Goal: Find specific page/section: Find specific page/section

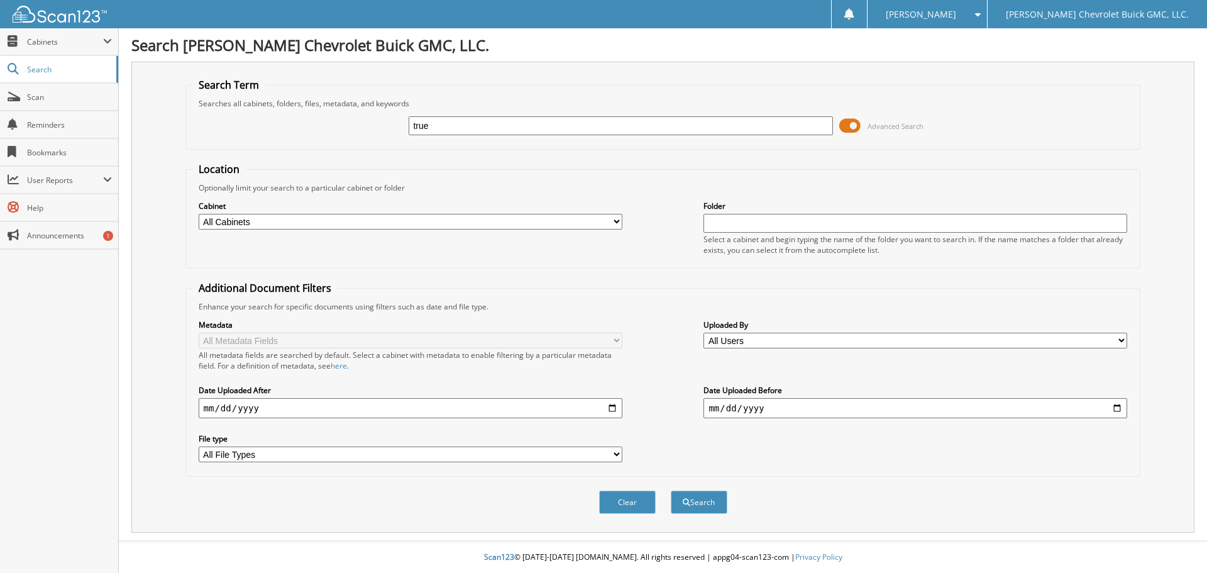
type input "true"
click at [671, 490] on button "Search" at bounding box center [699, 501] width 57 height 23
